Goal: Contribute content

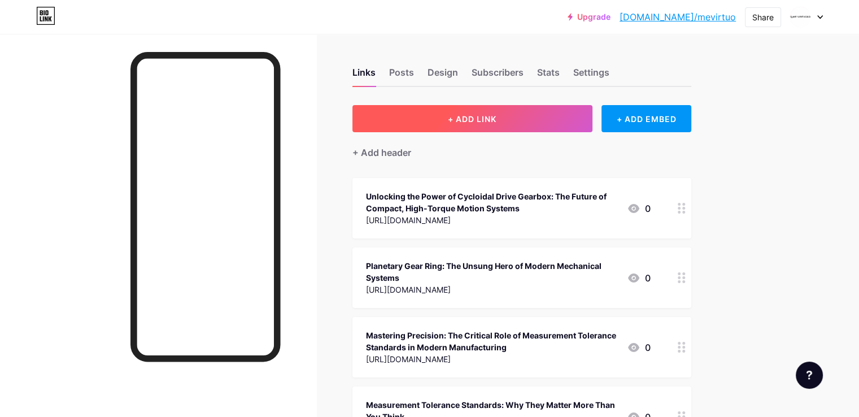
click at [546, 123] on button "+ ADD LINK" at bounding box center [472, 118] width 240 height 27
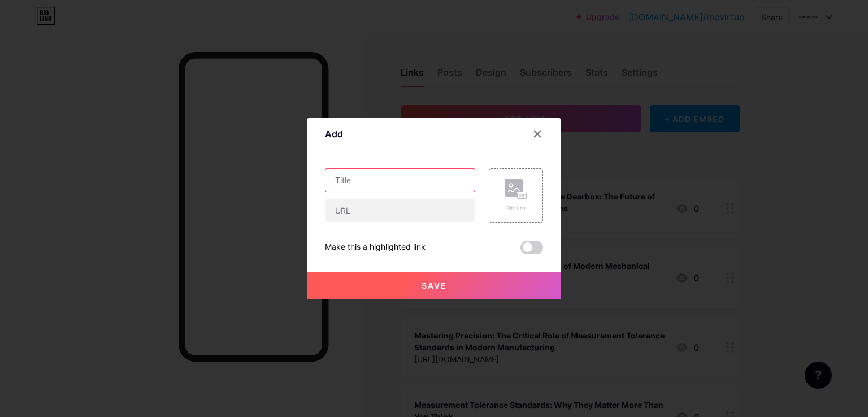
click at [384, 190] on input "text" at bounding box center [399, 180] width 149 height 23
paste input "Exploring the Planetary Gear Set Simulator: Understanding Epicyclic Gearing wit…"
type input "Exploring the Planetary Gear Set Simulator: Understanding Epicyclic Gearing wit…"
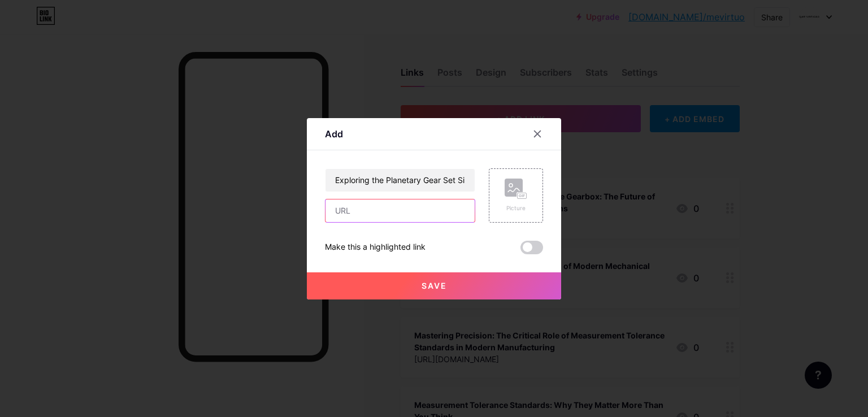
click at [400, 211] on input "text" at bounding box center [399, 210] width 149 height 23
paste input "[URL][DOMAIN_NAME]"
type input "[URL][DOMAIN_NAME]"
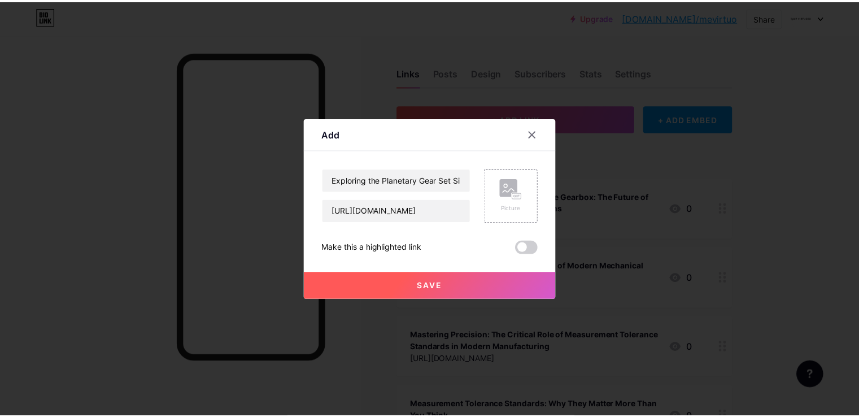
scroll to position [0, 0]
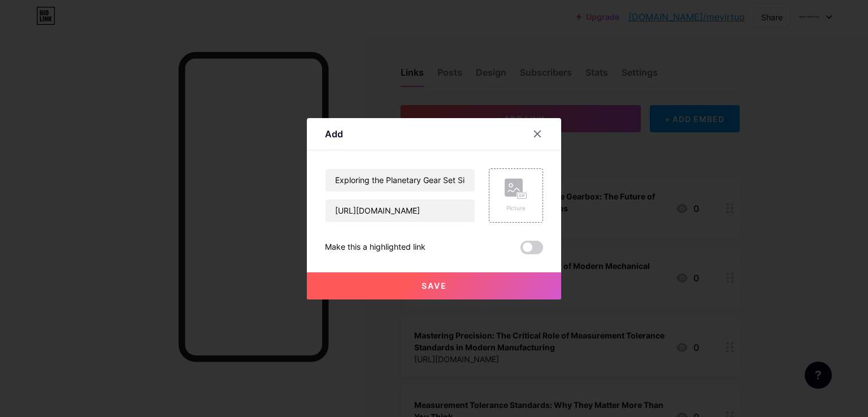
click at [526, 253] on span at bounding box center [531, 248] width 23 height 14
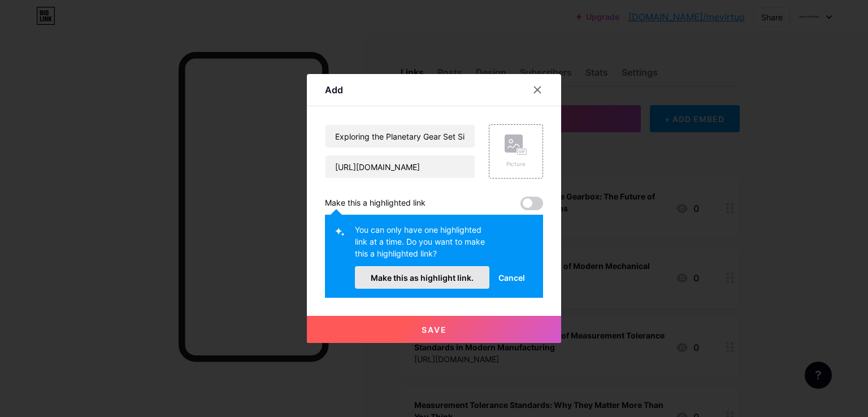
click at [452, 274] on span "Make this as highlight link." at bounding box center [422, 278] width 103 height 10
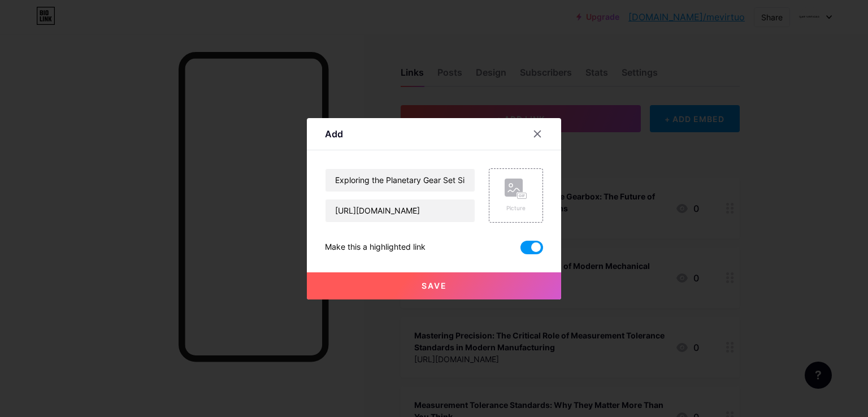
click at [475, 297] on button "Save" at bounding box center [434, 285] width 254 height 27
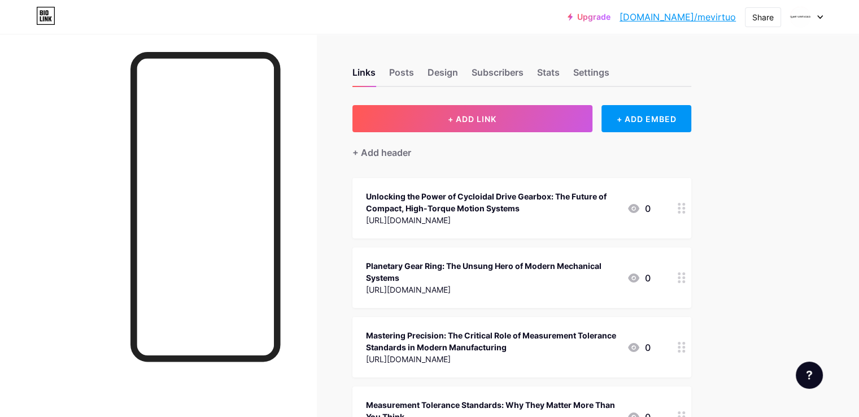
click at [706, 10] on link "[DOMAIN_NAME]/mevirtuo" at bounding box center [678, 17] width 116 height 14
